Goal: Use online tool/utility

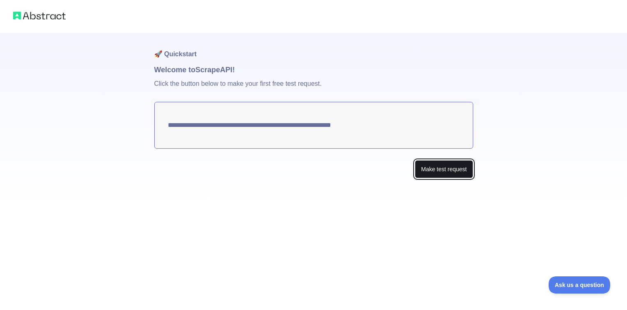
click at [430, 166] on button "Make test request" at bounding box center [444, 169] width 58 height 18
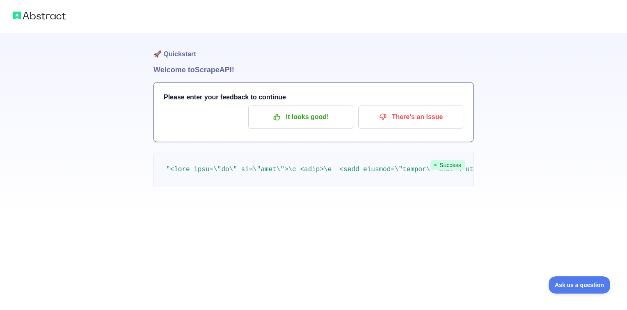
drag, startPoint x: 169, startPoint y: 169, endPoint x: 184, endPoint y: 172, distance: 15.5
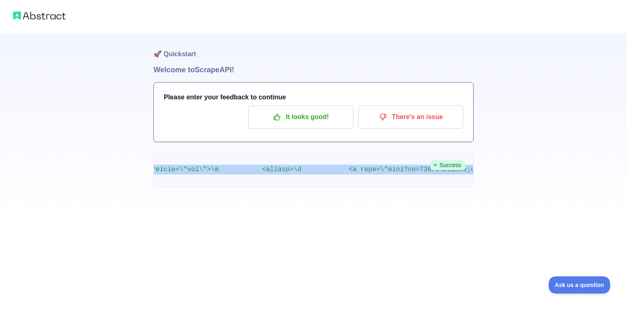
scroll to position [0, 225889]
drag, startPoint x: 167, startPoint y: 167, endPoint x: 629, endPoint y: 154, distance: 462.0
click at [621, 154] on html "🚀 Quickstart Welcome to Scrape API! Please enter your feedback to continue It l…" at bounding box center [313, 155] width 627 height 310
copy span ""<html lang=\"en\" op=\"news\">\n <head>\n <meta content=\"origin\" name=\"refe…"
